Goal: Information Seeking & Learning: Learn about a topic

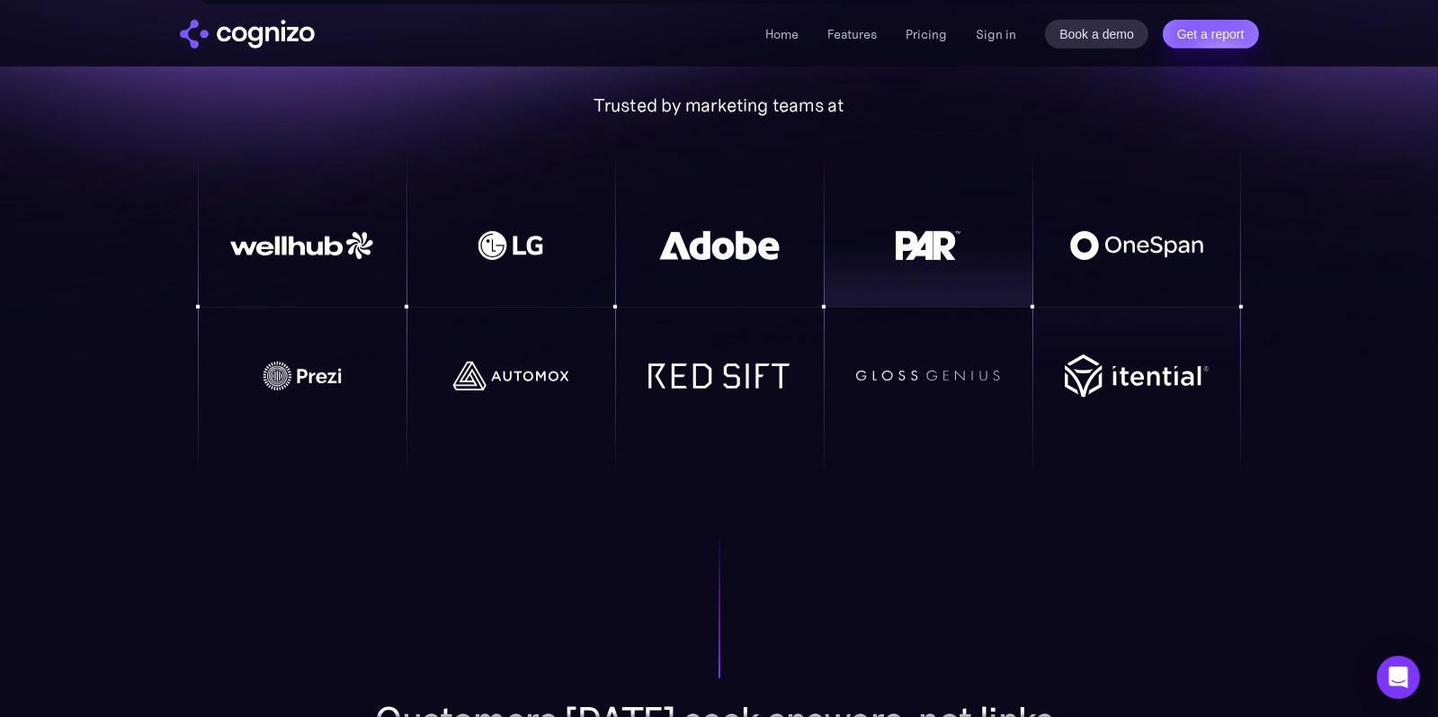
scroll to position [1258, 0]
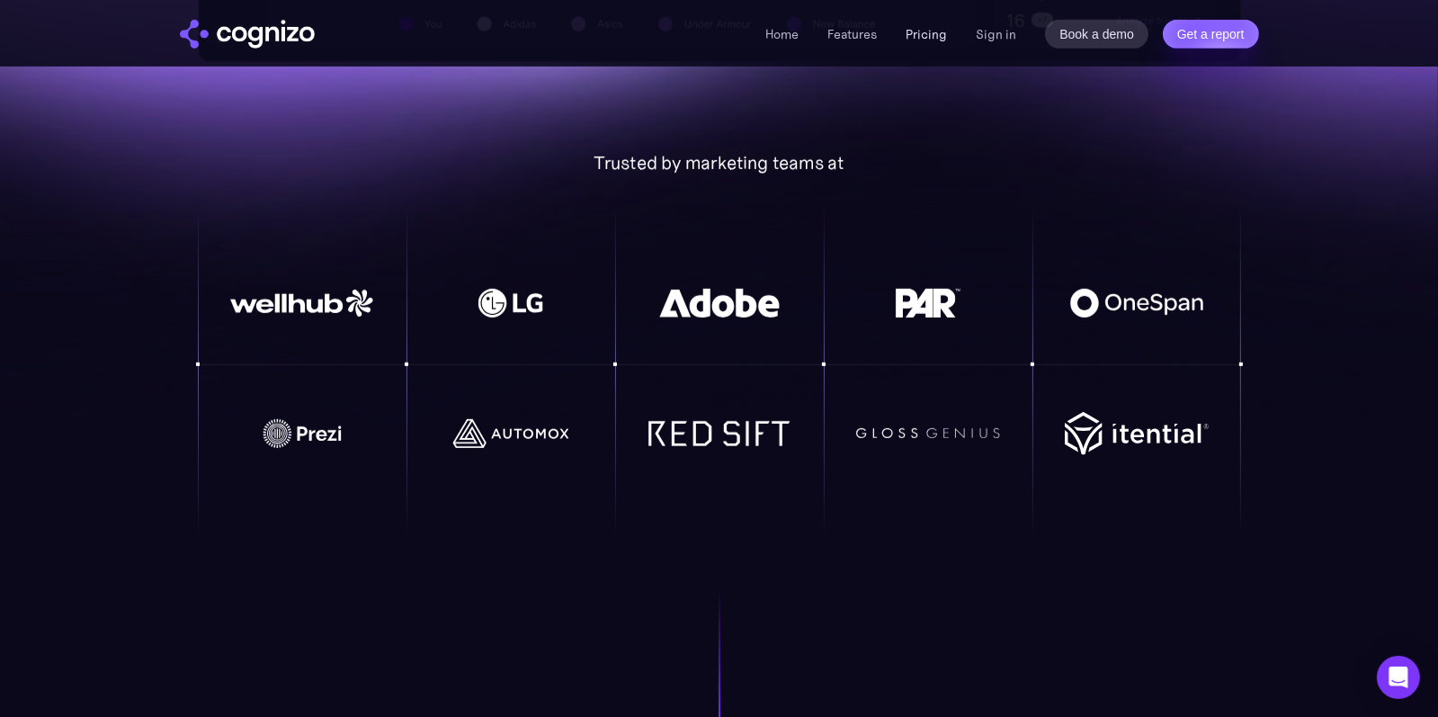
click at [932, 40] on link "Pricing" at bounding box center [926, 34] width 41 height 16
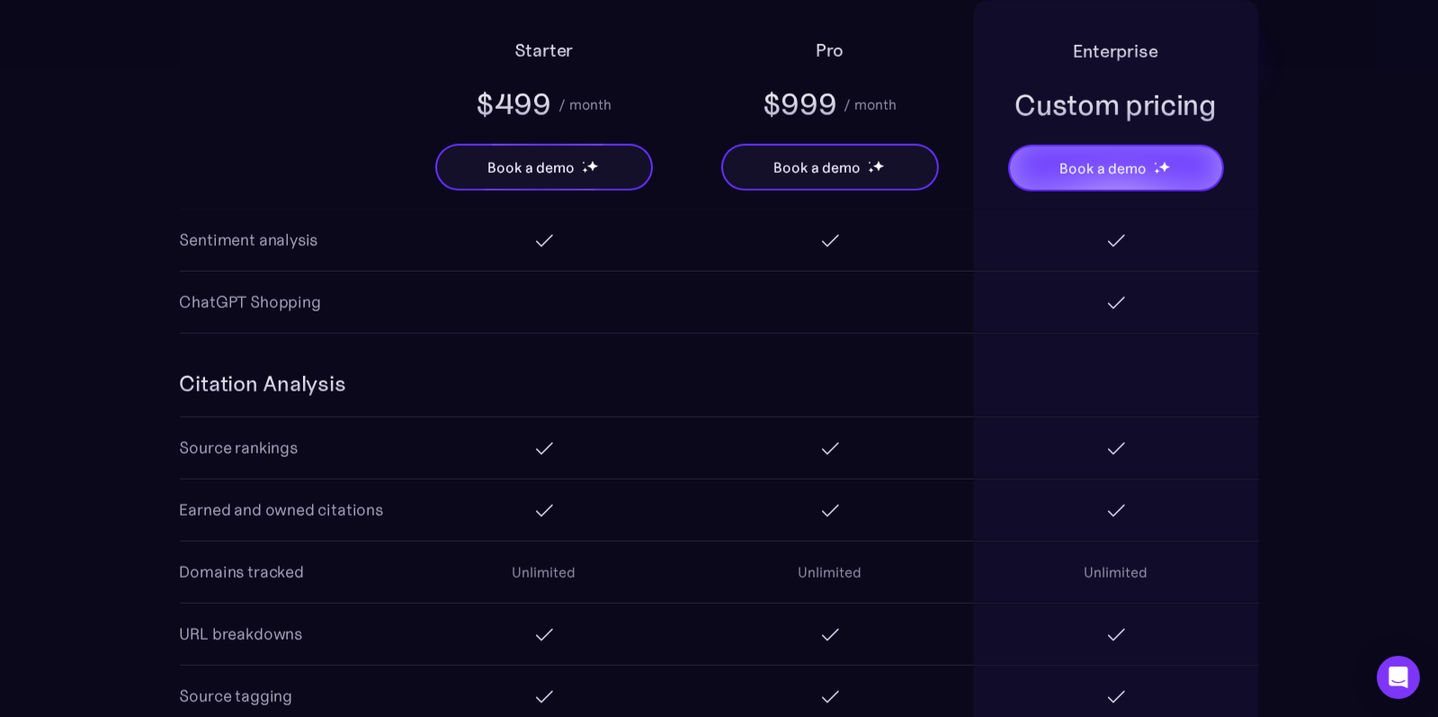
scroll to position [2069, 0]
click at [365, 93] on div "Starter $499 / month Book a demo Pro $999 / month Book a demo Enterprise Custom…" at bounding box center [719, 105] width 1079 height 210
